Goal: Task Accomplishment & Management: Use online tool/utility

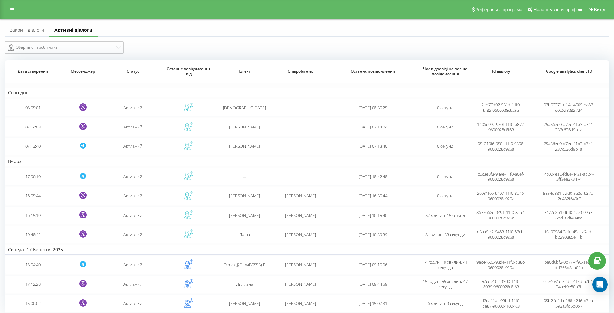
click at [28, 33] on link "Закриті діалоги" at bounding box center [27, 30] width 44 height 13
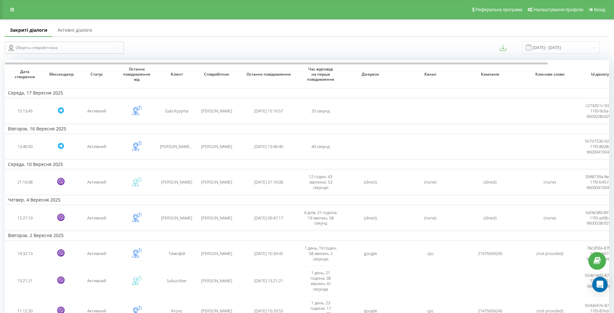
click at [61, 35] on link "Активні діалоги" at bounding box center [74, 30] width 45 height 13
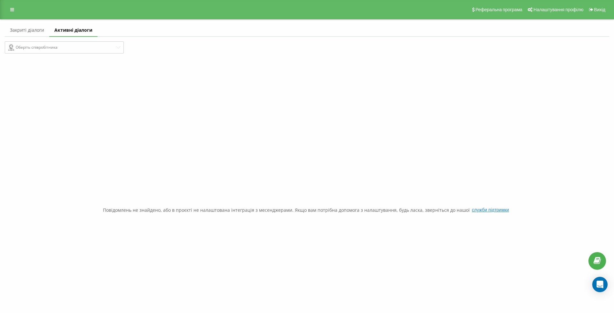
click at [34, 37] on link "Закриті діалоги" at bounding box center [27, 30] width 44 height 13
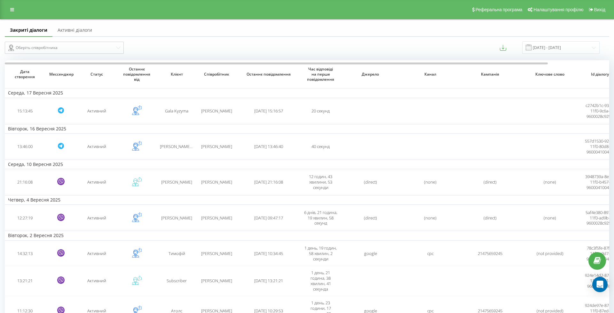
click at [70, 37] on link "Активні діалоги" at bounding box center [74, 30] width 45 height 13
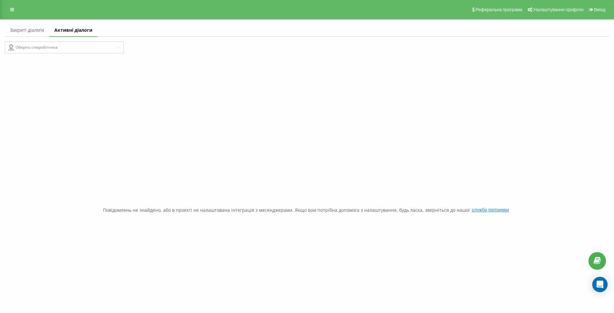
click at [11, 37] on link "Закриті діалоги" at bounding box center [27, 30] width 44 height 13
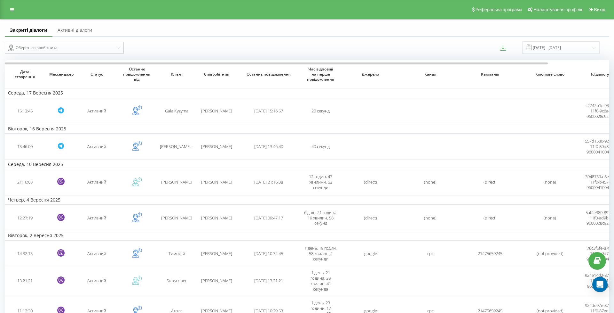
click at [68, 37] on link "Активні діалоги" at bounding box center [74, 30] width 45 height 13
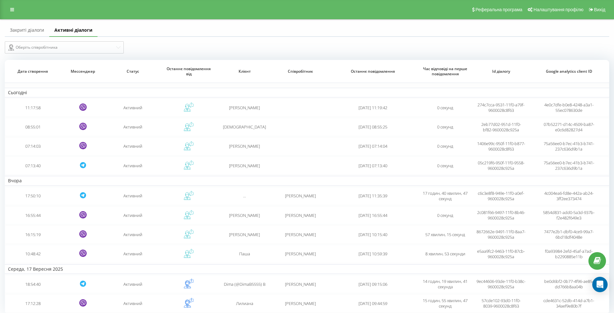
click at [28, 37] on link "Закриті діалоги" at bounding box center [27, 30] width 44 height 13
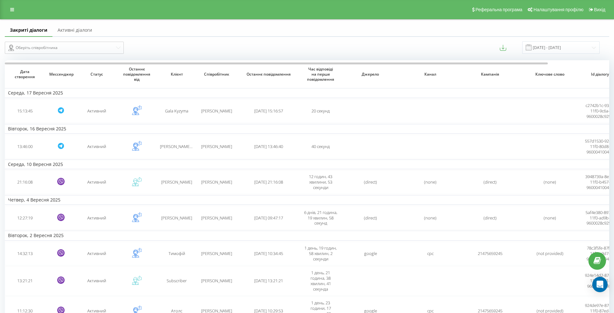
click at [60, 36] on link "Активні діалоги" at bounding box center [74, 30] width 45 height 13
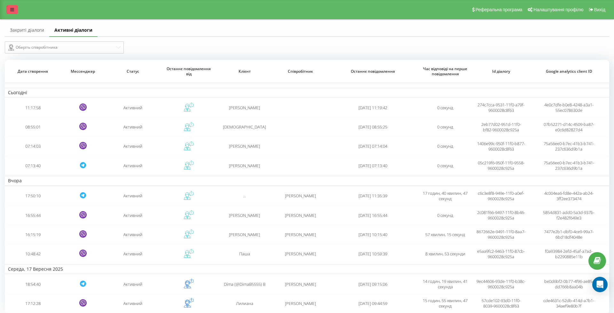
click at [7, 9] on link at bounding box center [12, 9] width 12 height 9
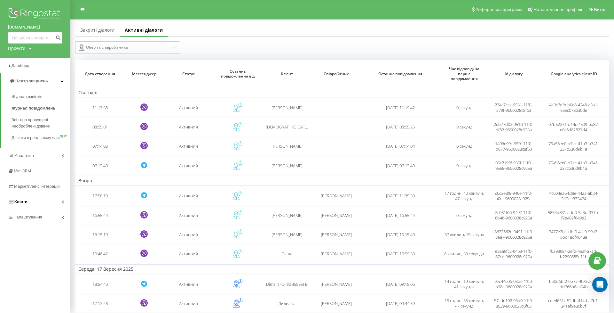
click at [26, 205] on span "Кошти" at bounding box center [18, 201] width 20 height 6
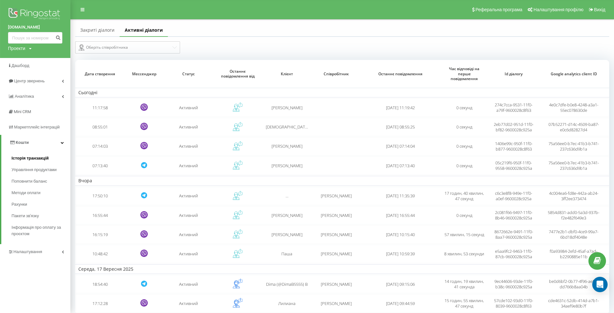
click at [27, 155] on span "Історія транзакцій" at bounding box center [30, 158] width 37 height 6
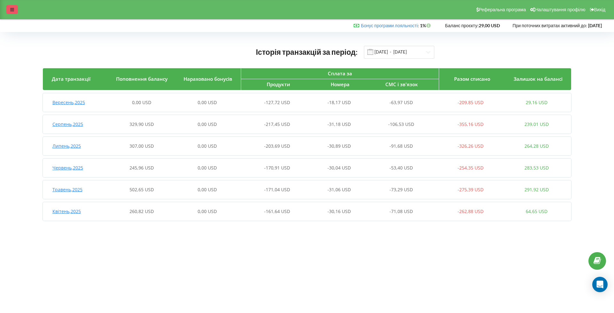
click at [12, 11] on icon at bounding box center [12, 9] width 4 height 4
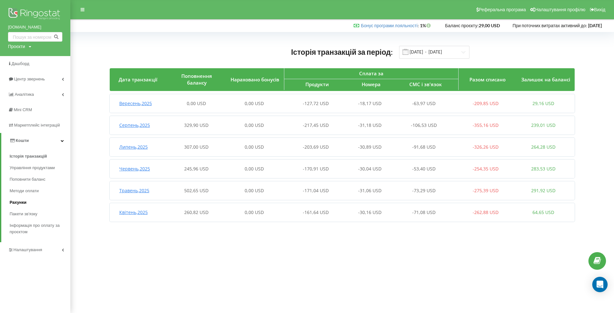
click at [31, 197] on link "Рахунки" at bounding box center [40, 203] width 61 height 12
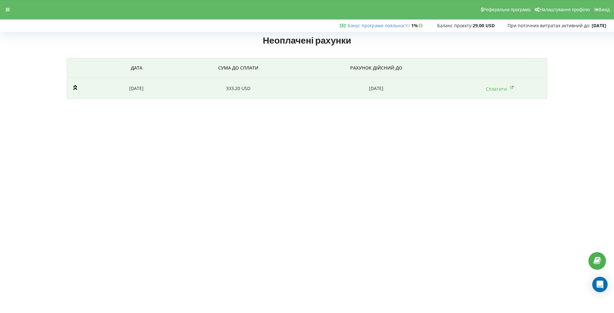
click at [133, 88] on td "[DATE]" at bounding box center [137, 88] width 80 height 21
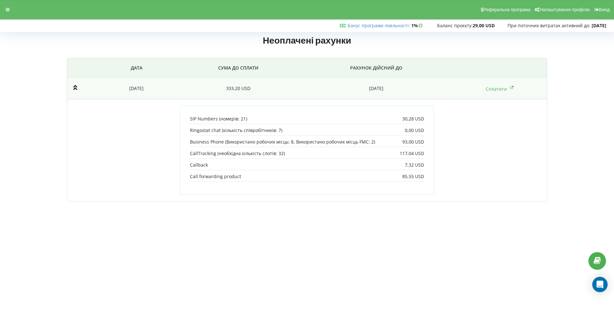
click at [133, 88] on td "[DATE]" at bounding box center [137, 88] width 80 height 21
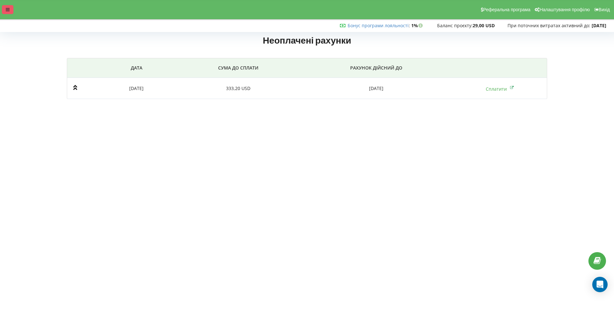
click at [4, 8] on div at bounding box center [8, 9] width 12 height 9
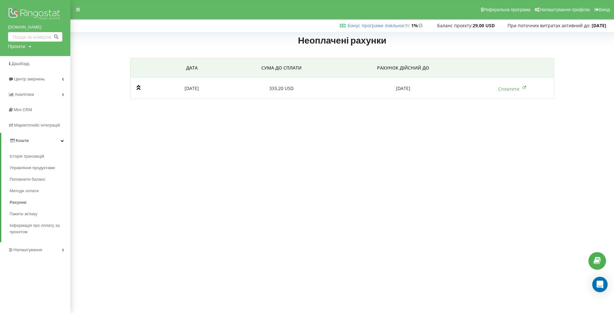
click at [22, 247] on span "Налаштування" at bounding box center [27, 249] width 29 height 5
click at [29, 171] on span "Загальні налаштування" at bounding box center [38, 176] width 47 height 13
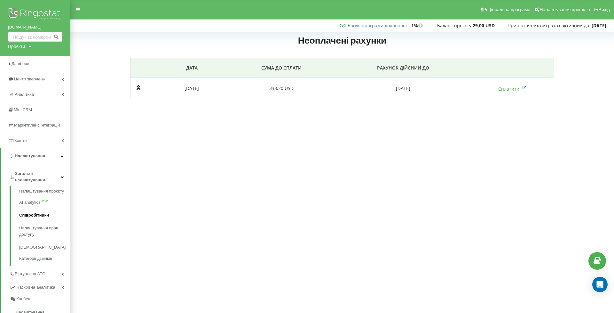
click at [29, 210] on link "Співробітники" at bounding box center [44, 215] width 51 height 13
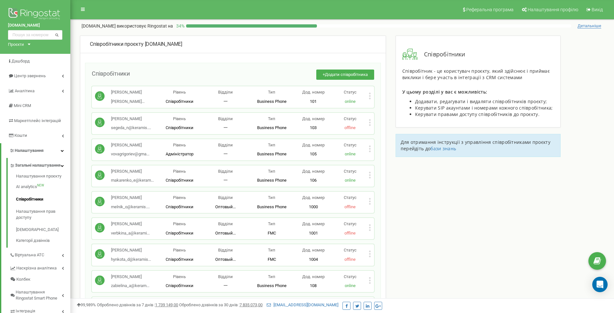
click at [372, 277] on div "Анастасия Забелина zabielina_a@keram... zabielina_a@keramis.com.ua Рівень Співр…" at bounding box center [233, 280] width 283 height 21
click at [369, 278] on icon at bounding box center [370, 280] width 2 height 7
click at [402, 270] on span "Копіювати ID" at bounding box center [392, 272] width 29 height 4
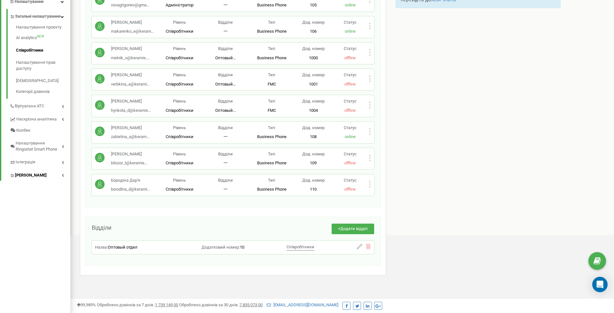
scroll to position [148, 0]
click at [36, 178] on span "Коллтрекінг" at bounding box center [31, 176] width 32 height 6
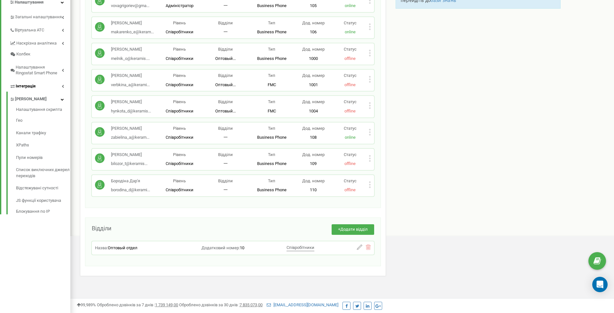
click at [29, 83] on span "Інтеграція" at bounding box center [26, 86] width 20 height 6
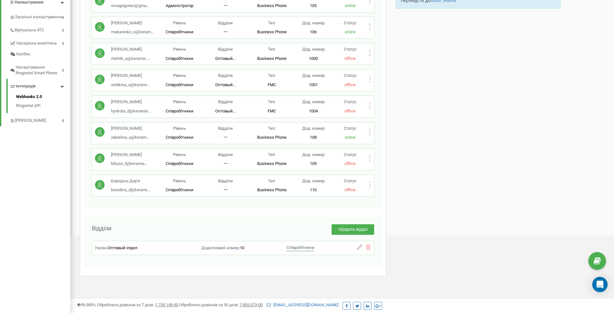
click at [28, 94] on link "Webhooks 2.0" at bounding box center [43, 98] width 54 height 8
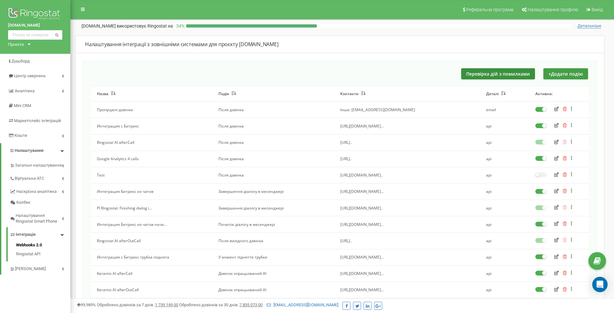
click at [482, 73] on button "Перевірка дій з помилками" at bounding box center [499, 73] width 74 height 11
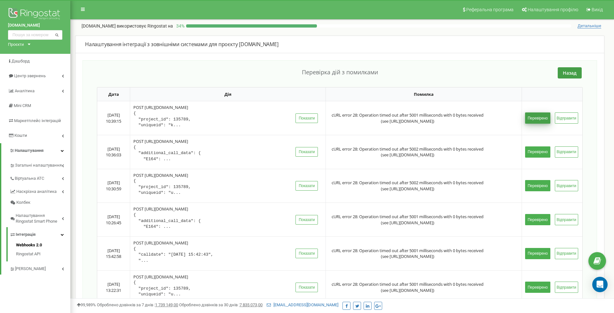
click at [529, 122] on button "Перевірено" at bounding box center [538, 117] width 25 height 11
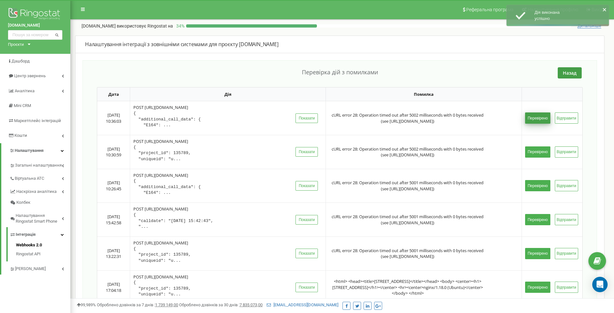
click at [531, 123] on button "Перевірено" at bounding box center [538, 117] width 25 height 11
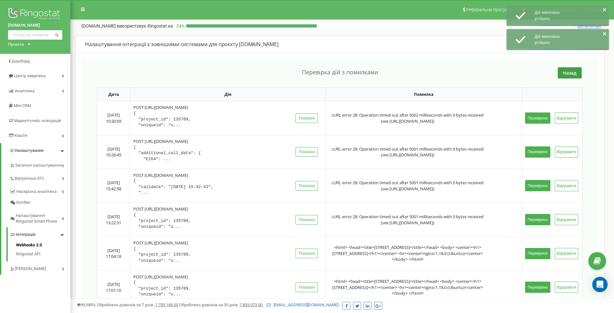
click at [531, 123] on button "Перевірено" at bounding box center [538, 117] width 25 height 11
click at [534, 124] on button "Перевірено" at bounding box center [538, 117] width 25 height 11
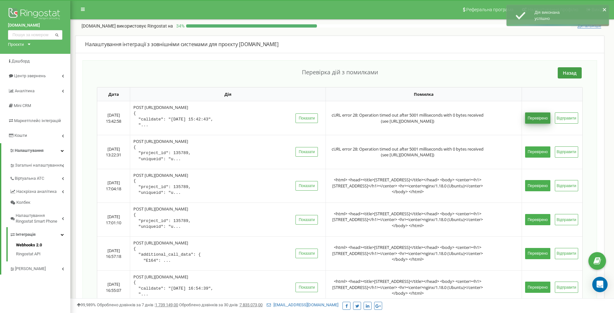
click at [534, 123] on button "Перевірено" at bounding box center [538, 117] width 25 height 11
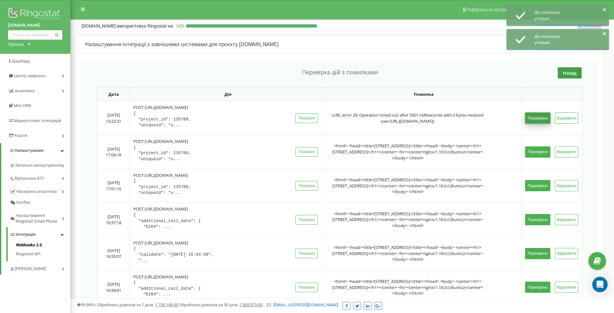
click at [533, 123] on button "Перевірено" at bounding box center [538, 117] width 25 height 11
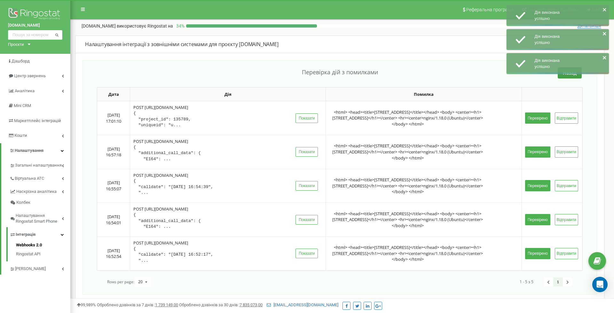
click at [533, 123] on button "Перевірено" at bounding box center [538, 117] width 25 height 11
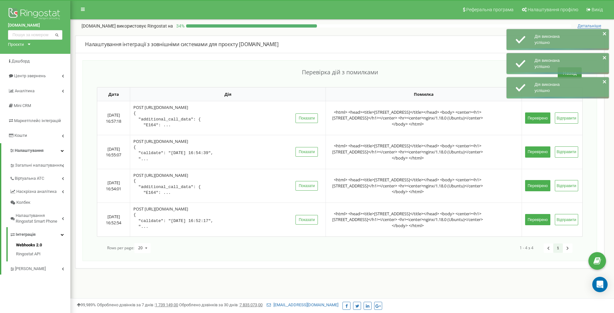
click at [533, 123] on button "Перевірено" at bounding box center [538, 117] width 25 height 11
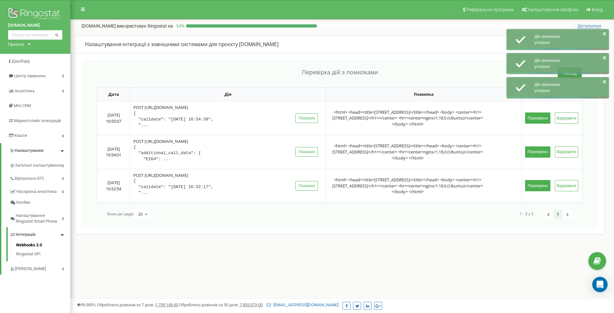
click at [533, 123] on button "Перевірено" at bounding box center [538, 117] width 25 height 11
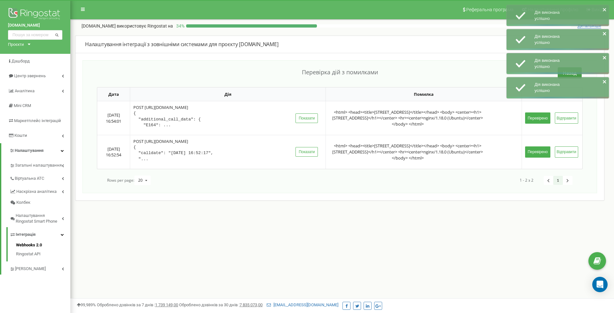
click at [533, 123] on button "Перевірено" at bounding box center [538, 117] width 25 height 11
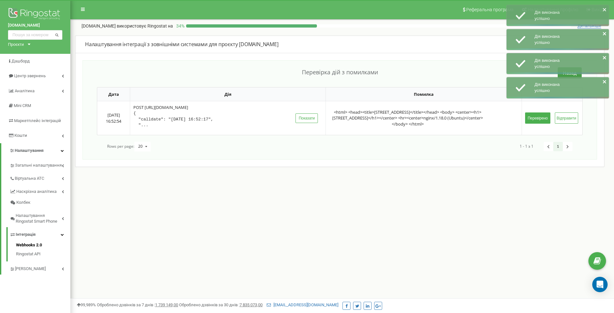
click at [533, 123] on button "Перевірено" at bounding box center [538, 117] width 25 height 11
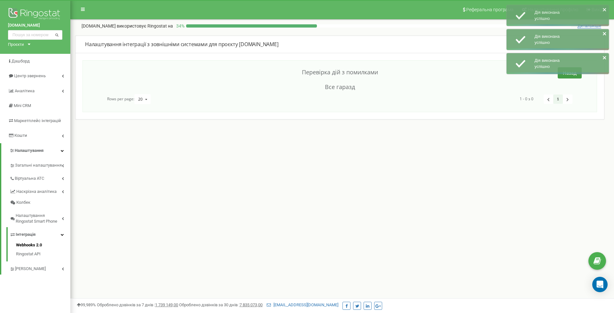
click at [566, 75] on div "Дія виконана успішно Дія виконана успішно Дія виконана успішно" at bounding box center [558, 41] width 102 height 72
click at [566, 75] on button "Назад" at bounding box center [570, 72] width 24 height 11
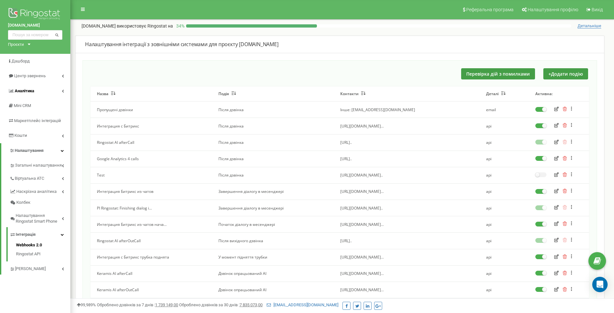
click at [27, 84] on link "Аналiтика" at bounding box center [35, 91] width 70 height 15
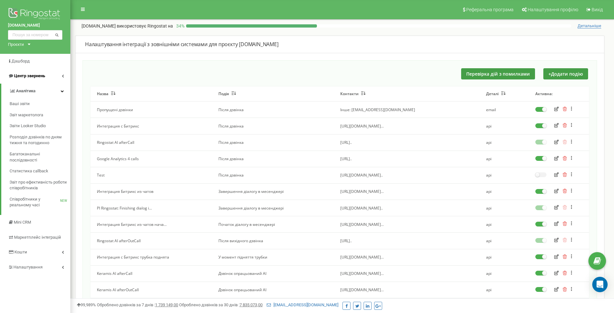
click at [29, 77] on span "Центр звернень" at bounding box center [29, 75] width 31 height 5
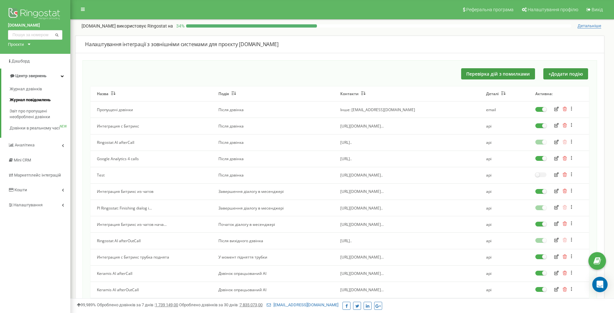
click at [30, 99] on span "Журнал повідомлень" at bounding box center [30, 100] width 41 height 6
